Goal: Complete application form

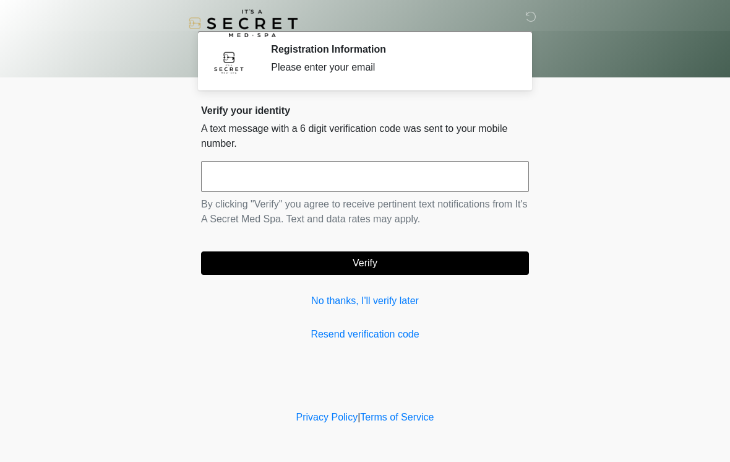
click at [356, 168] on input "text" at bounding box center [365, 176] width 328 height 31
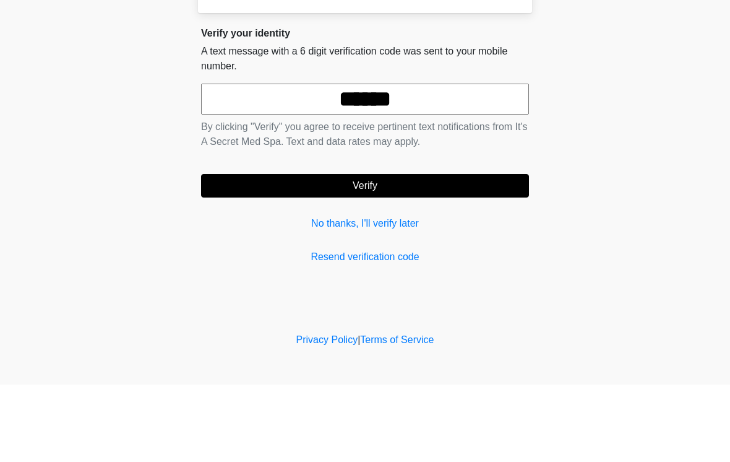
type input "******"
click at [400, 251] on button "Verify" at bounding box center [365, 263] width 328 height 24
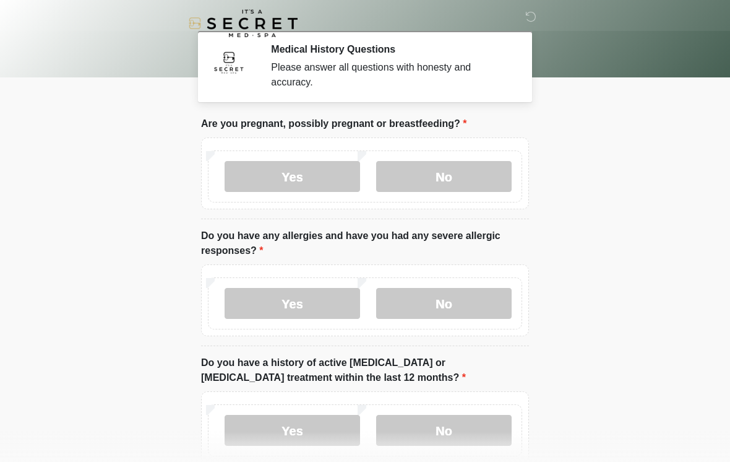
click at [474, 175] on label "No" at bounding box center [444, 176] width 136 height 31
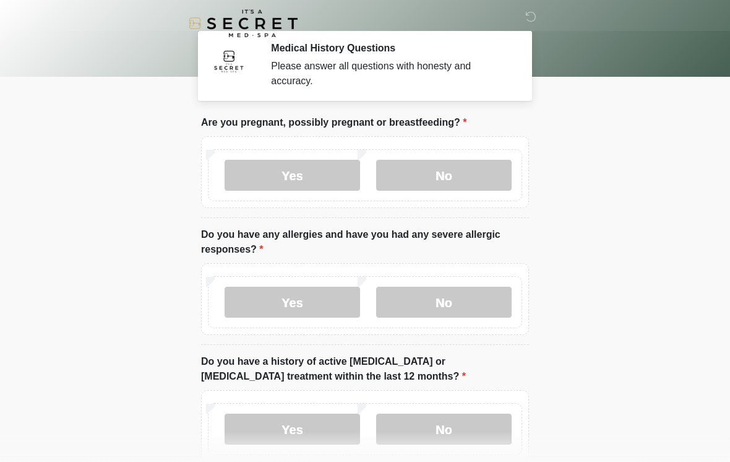
scroll to position [2, 0]
click at [319, 300] on label "Yes" at bounding box center [293, 301] width 136 height 31
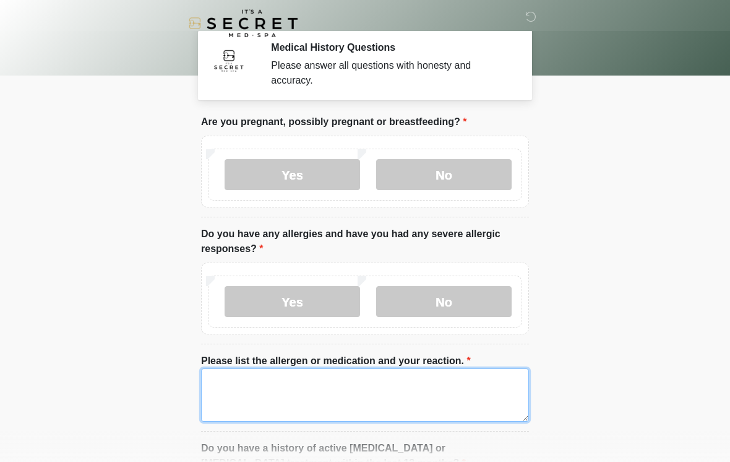
click at [264, 395] on textarea "Please list the allergen or medication and your reaction." at bounding box center [365, 394] width 328 height 53
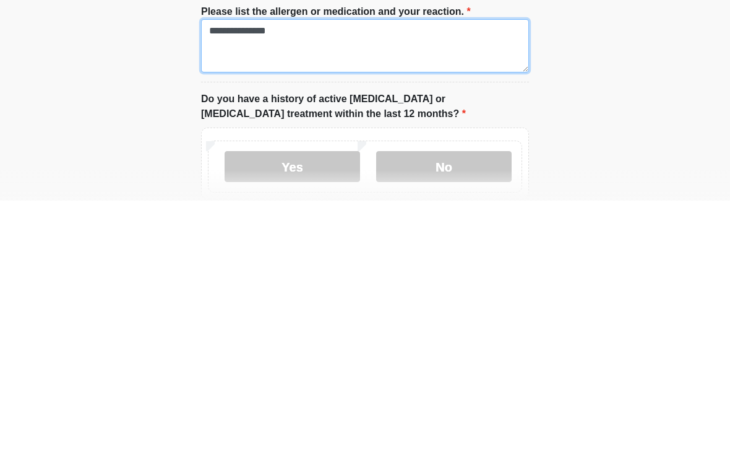
scroll to position [93, 0]
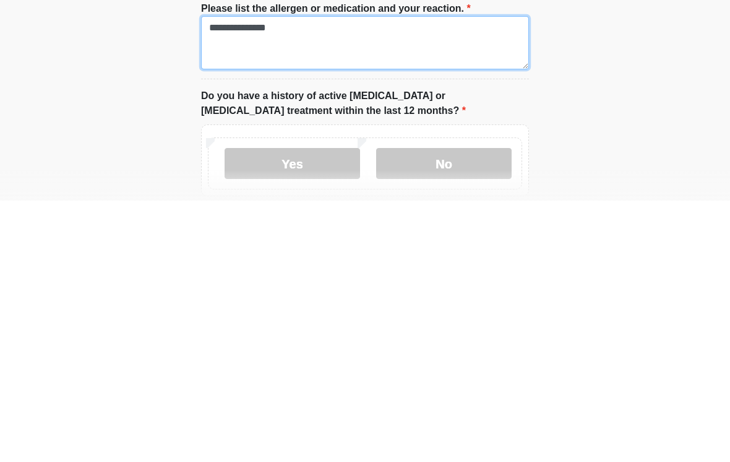
type textarea "**********"
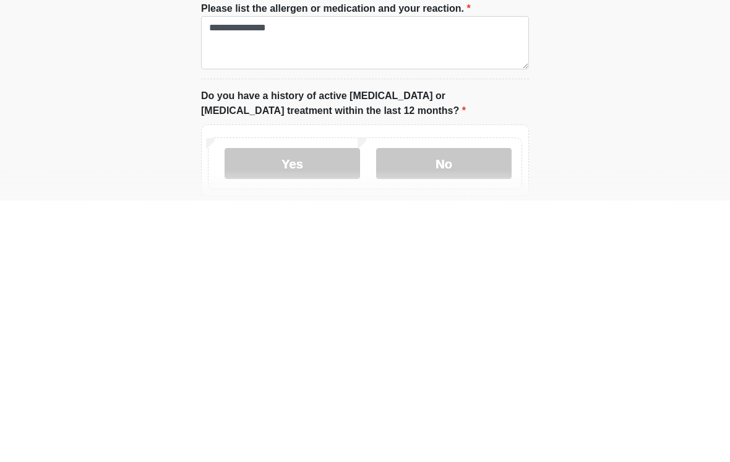
click at [452, 409] on label "No" at bounding box center [444, 424] width 136 height 31
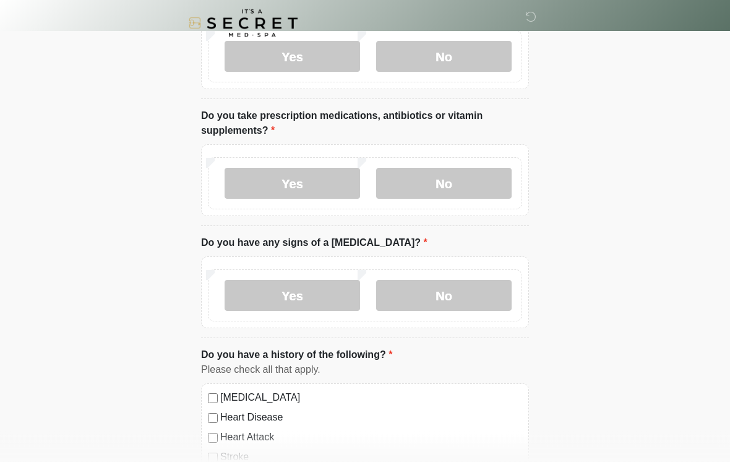
scroll to position [464, 0]
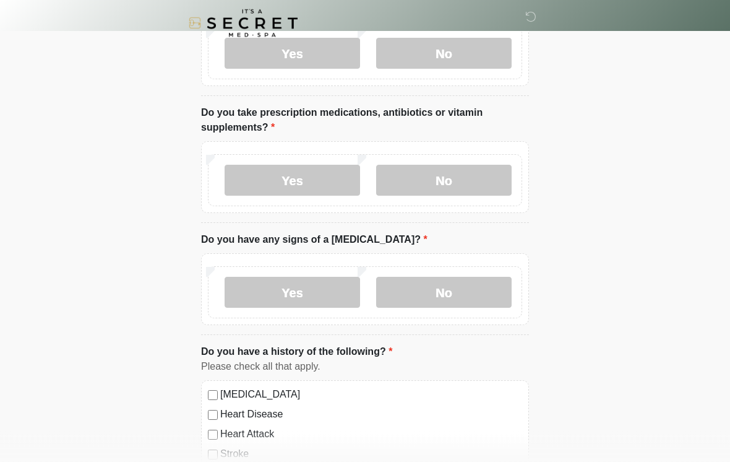
click at [326, 188] on label "Yes" at bounding box center [293, 180] width 136 height 31
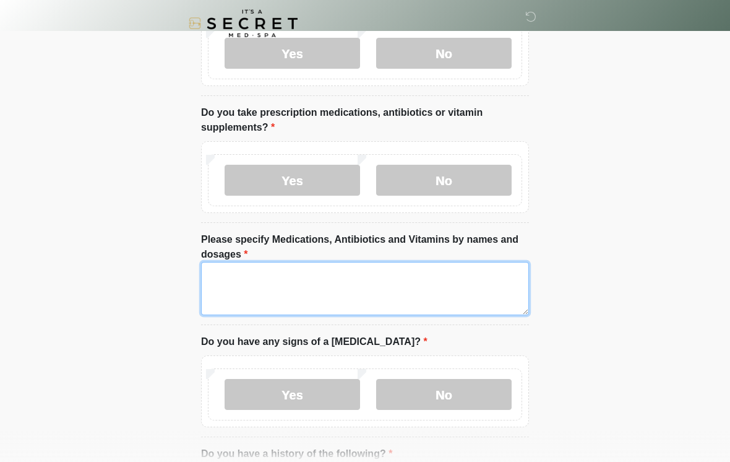
click at [306, 290] on textarea "Please specify Medications, Antibiotics and Vitamins by names and dosages" at bounding box center [365, 288] width 328 height 53
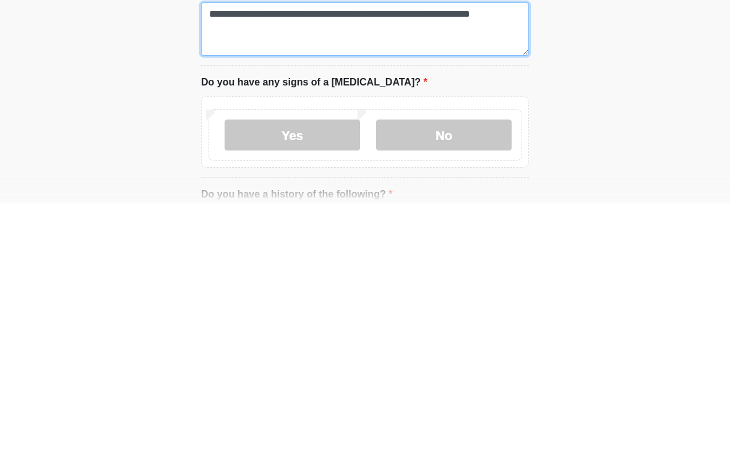
type textarea "**********"
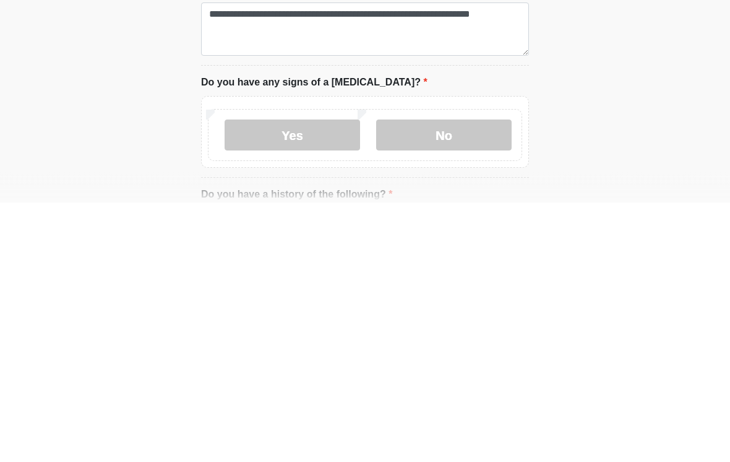
click at [449, 379] on label "No" at bounding box center [444, 394] width 136 height 31
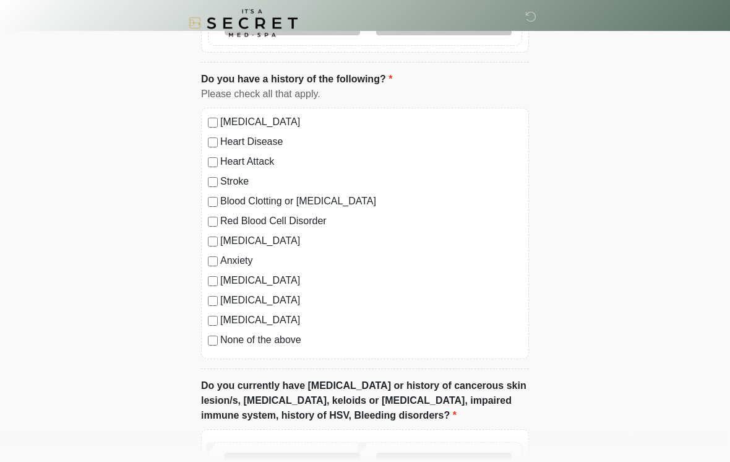
scroll to position [839, 0]
click at [212, 228] on div "[MEDICAL_DATA] Heart Disease Heart Attack Stroke Blood Clotting or [MEDICAL_DAT…" at bounding box center [365, 232] width 328 height 251
click at [221, 236] on label "[MEDICAL_DATA]" at bounding box center [371, 240] width 302 height 15
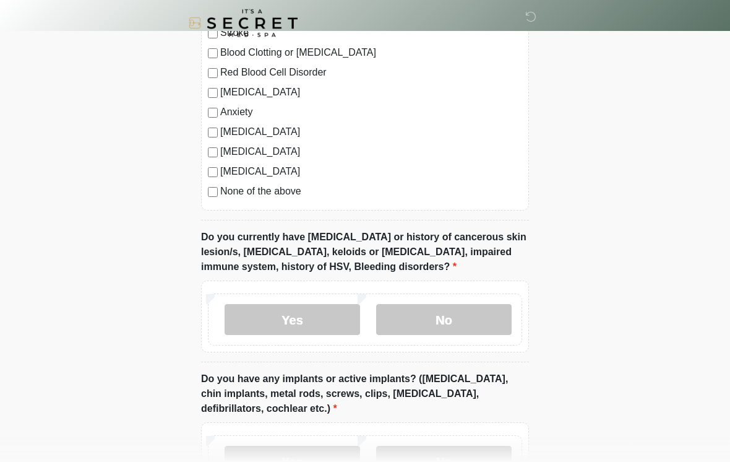
scroll to position [987, 0]
click at [465, 323] on label "No" at bounding box center [444, 319] width 136 height 31
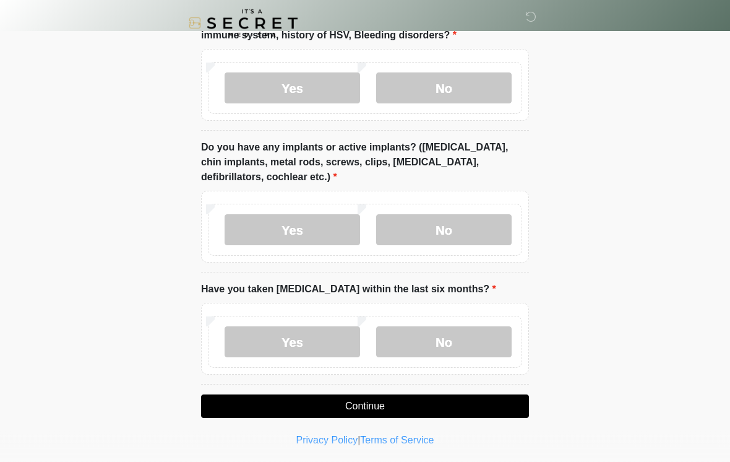
scroll to position [1219, 0]
click at [467, 221] on label "No" at bounding box center [444, 229] width 136 height 31
click at [436, 345] on label "No" at bounding box center [444, 341] width 136 height 31
click at [400, 405] on button "Continue" at bounding box center [365, 406] width 328 height 24
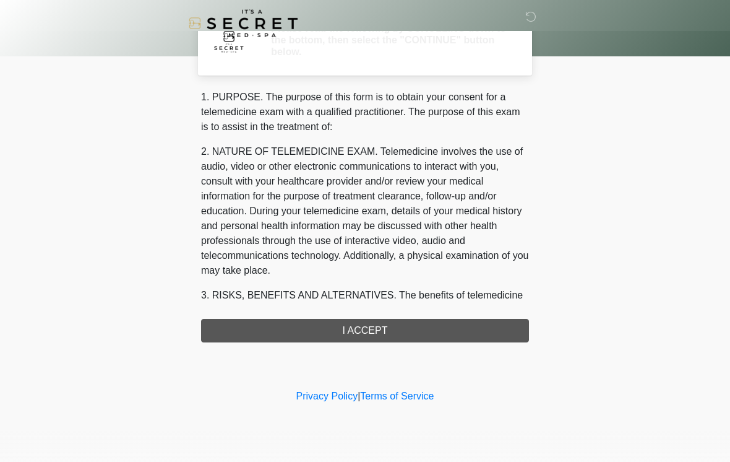
scroll to position [0, 0]
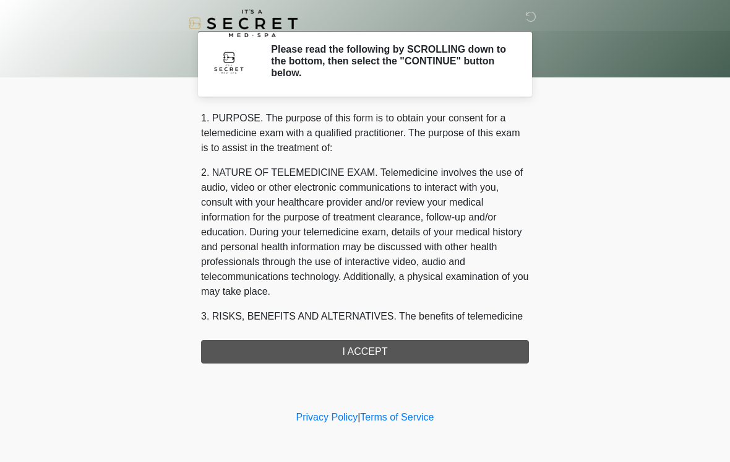
click at [431, 348] on div "1. PURPOSE. The purpose of this form is to obtain your consent for a telemedici…" at bounding box center [365, 237] width 328 height 253
click at [420, 356] on div "1. PURPOSE. The purpose of this form is to obtain your consent for a telemedici…" at bounding box center [365, 237] width 328 height 253
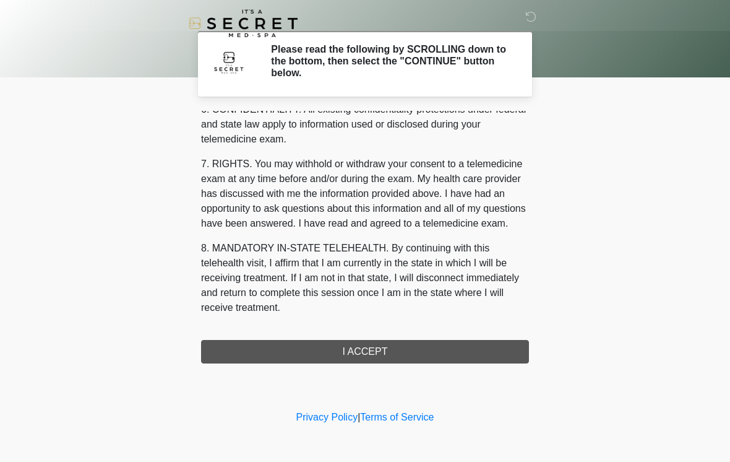
click at [427, 343] on button "I ACCEPT" at bounding box center [365, 352] width 328 height 24
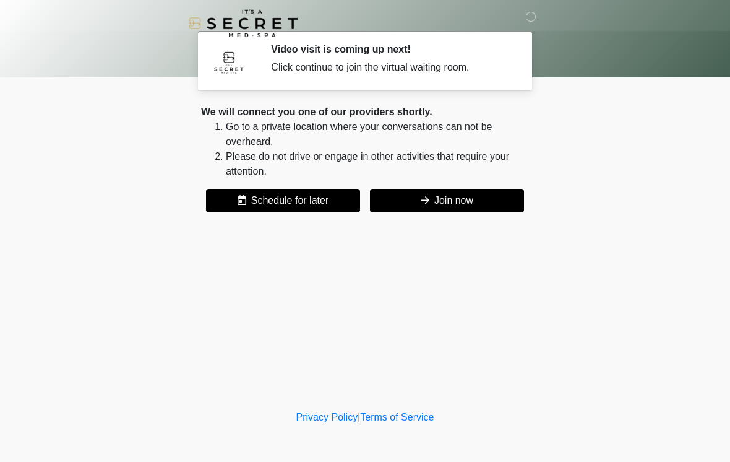
click at [454, 199] on button "Join now" at bounding box center [447, 201] width 154 height 24
